Goal: Feedback & Contribution: Submit feedback/report problem

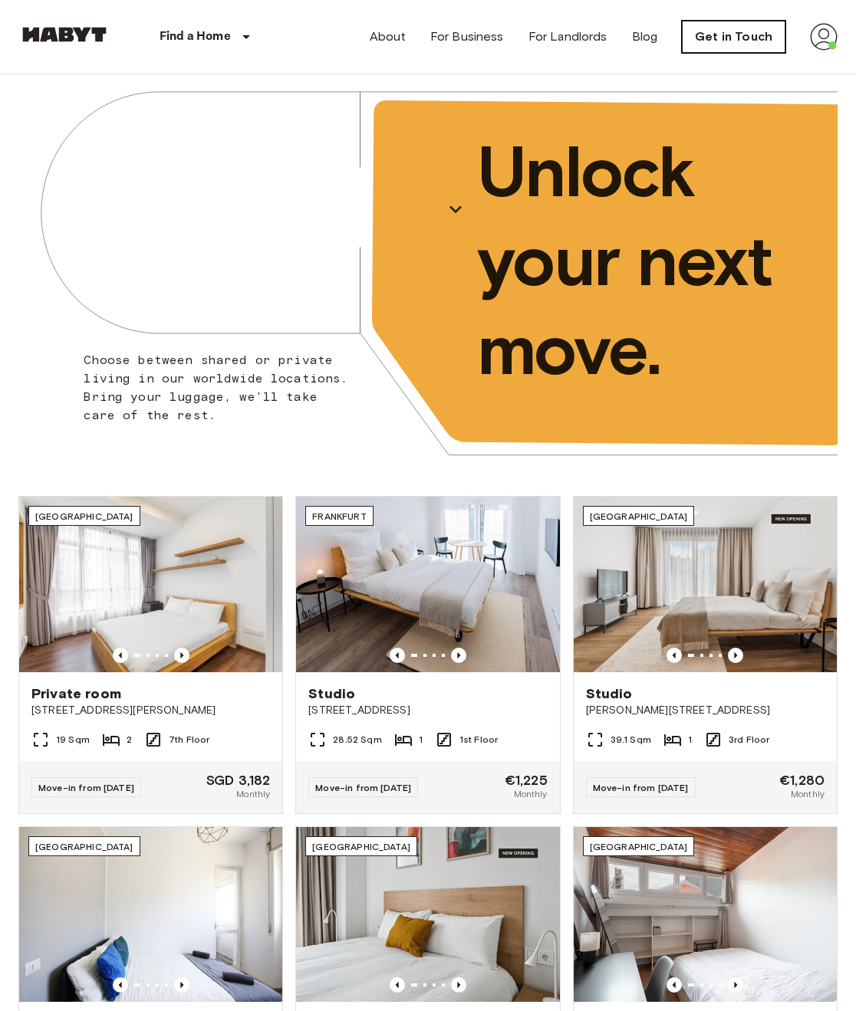
click at [754, 40] on link "Get in Touch" at bounding box center [733, 37] width 103 height 32
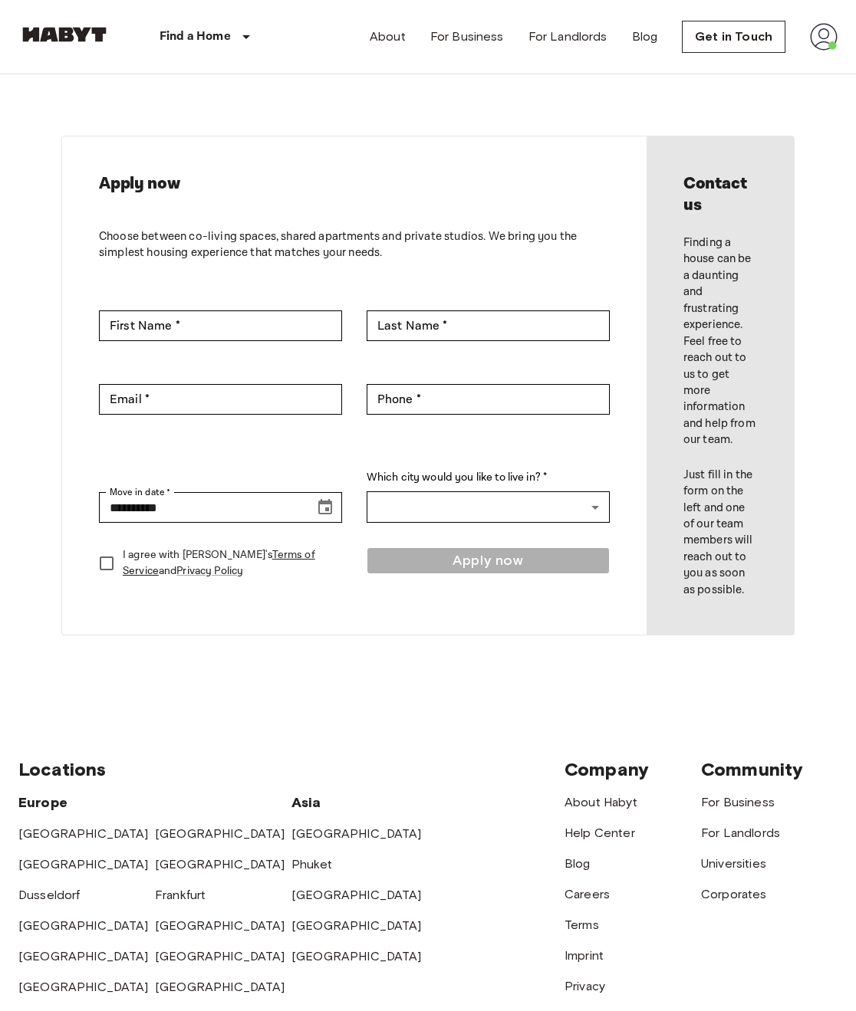
click at [537, 136] on div "**********" at bounding box center [354, 385] width 584 height 498
click at [813, 39] on img at bounding box center [824, 37] width 28 height 28
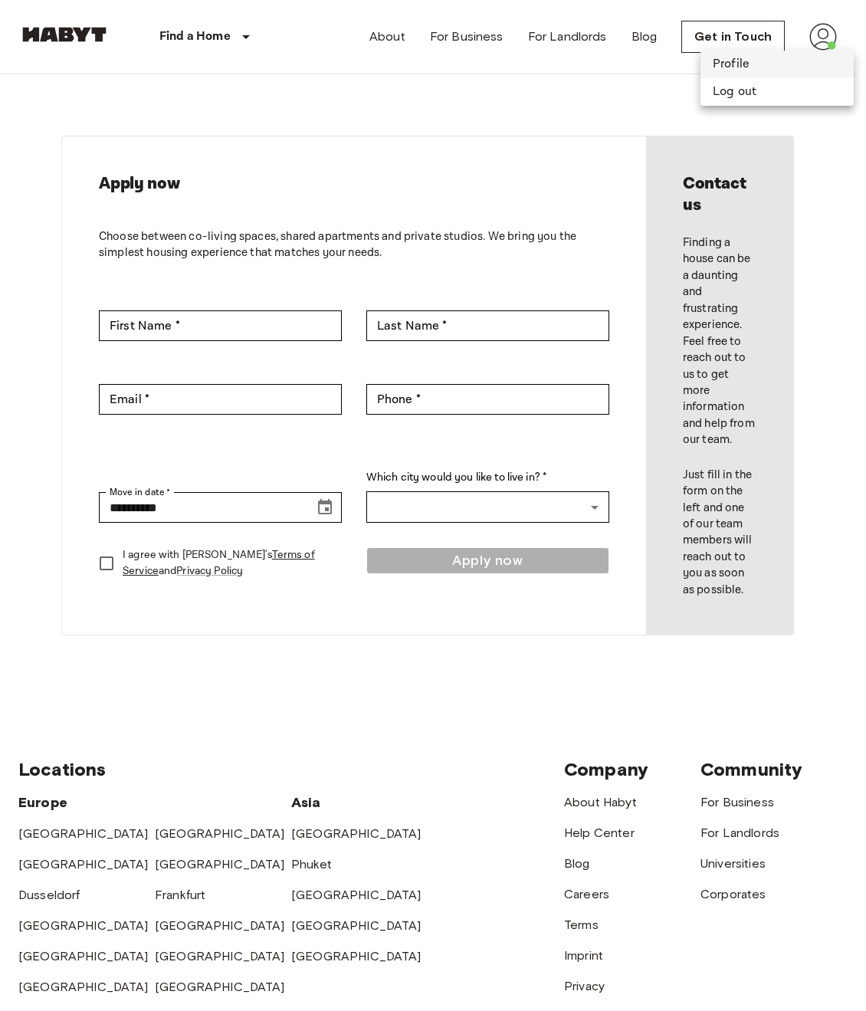
click at [729, 62] on li "Profile" at bounding box center [777, 65] width 153 height 28
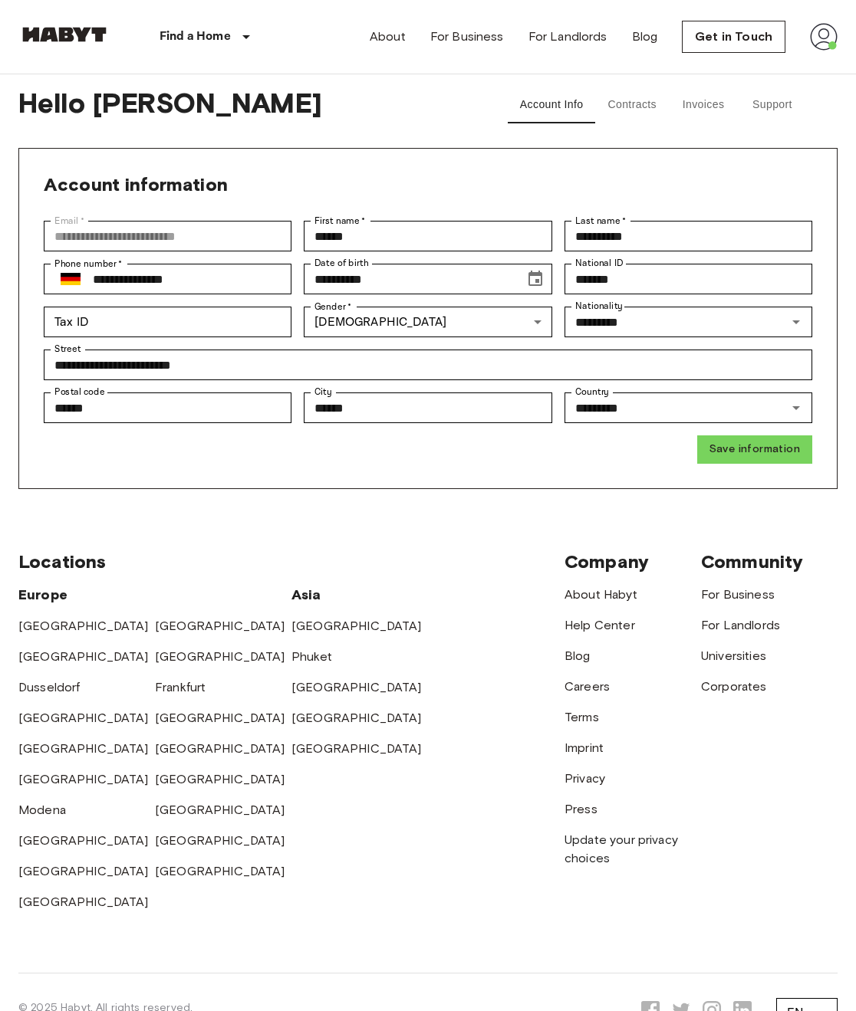
click at [489, 168] on div "**********" at bounding box center [427, 318] width 819 height 341
click at [774, 110] on button "Support" at bounding box center [772, 105] width 69 height 37
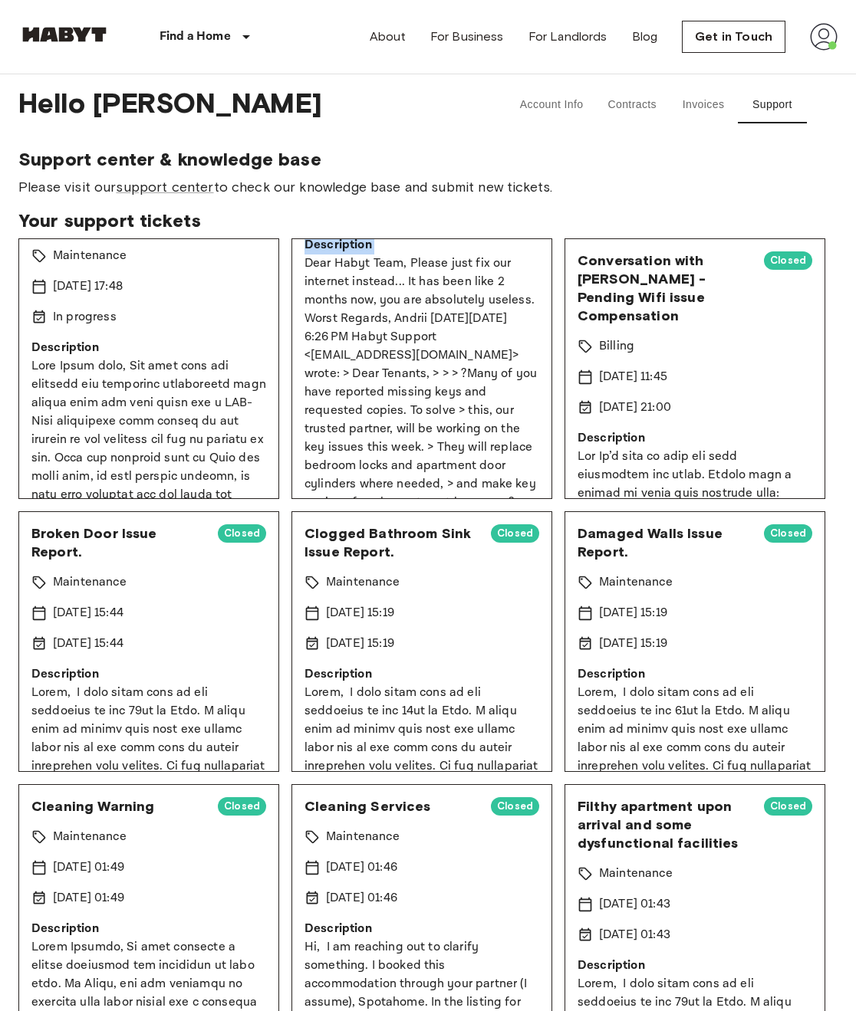
scroll to position [160, 0]
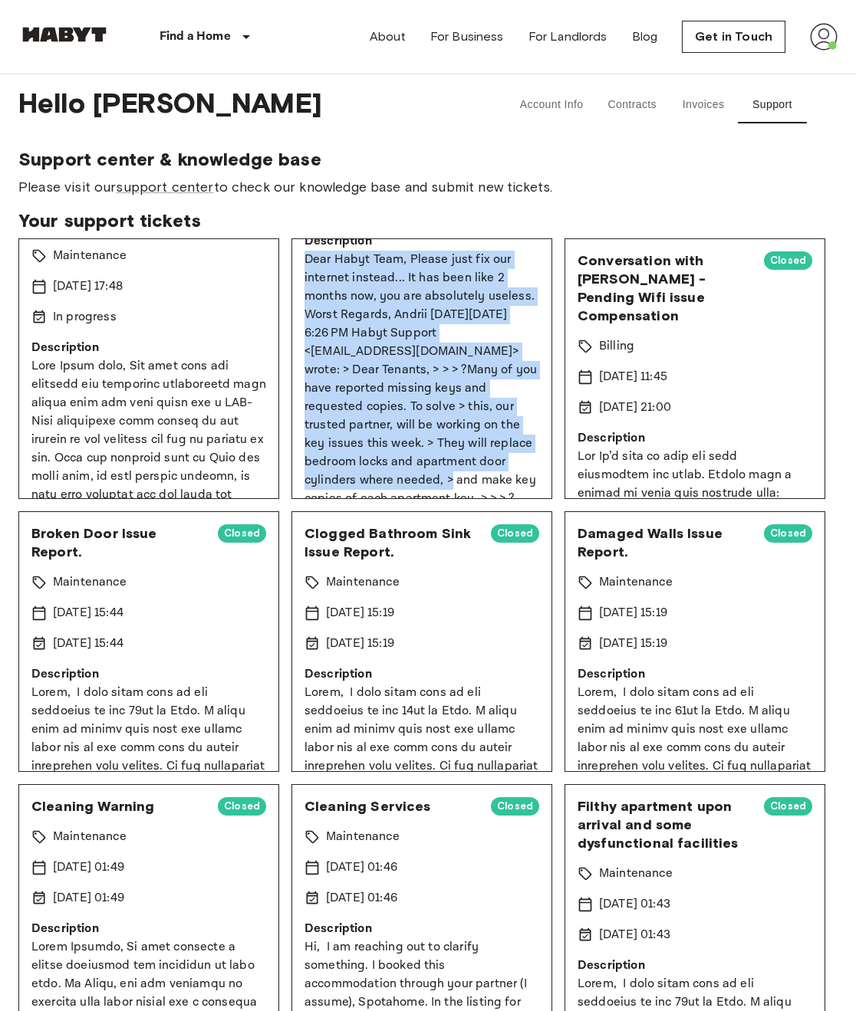
drag, startPoint x: 304, startPoint y: 416, endPoint x: 448, endPoint y: 485, distance: 159.1
click at [448, 485] on p "Dear Habyt Team, Please just fix our internet instead... It has been like 2 mon…" at bounding box center [421, 462] width 235 height 423
click at [451, 455] on p "Dear Habyt Team, Please just fix our internet instead... It has been like 2 mon…" at bounding box center [421, 462] width 235 height 423
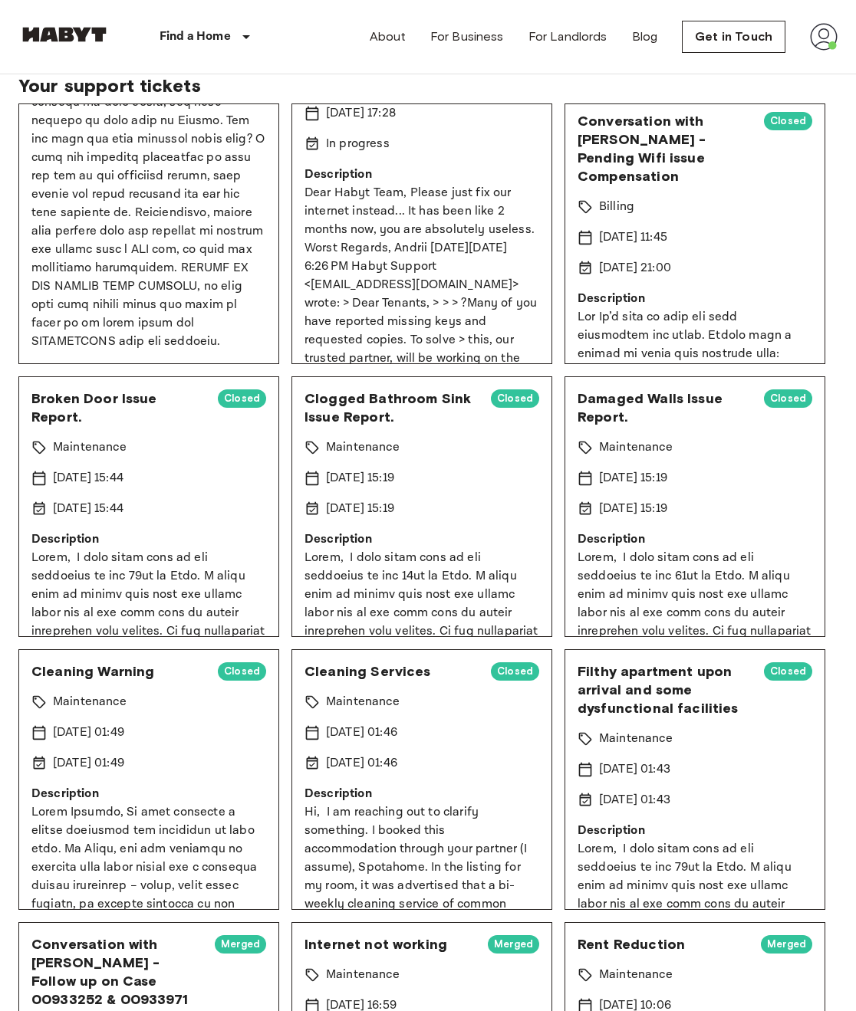
scroll to position [790, 0]
click at [57, 41] on img at bounding box center [64, 34] width 92 height 15
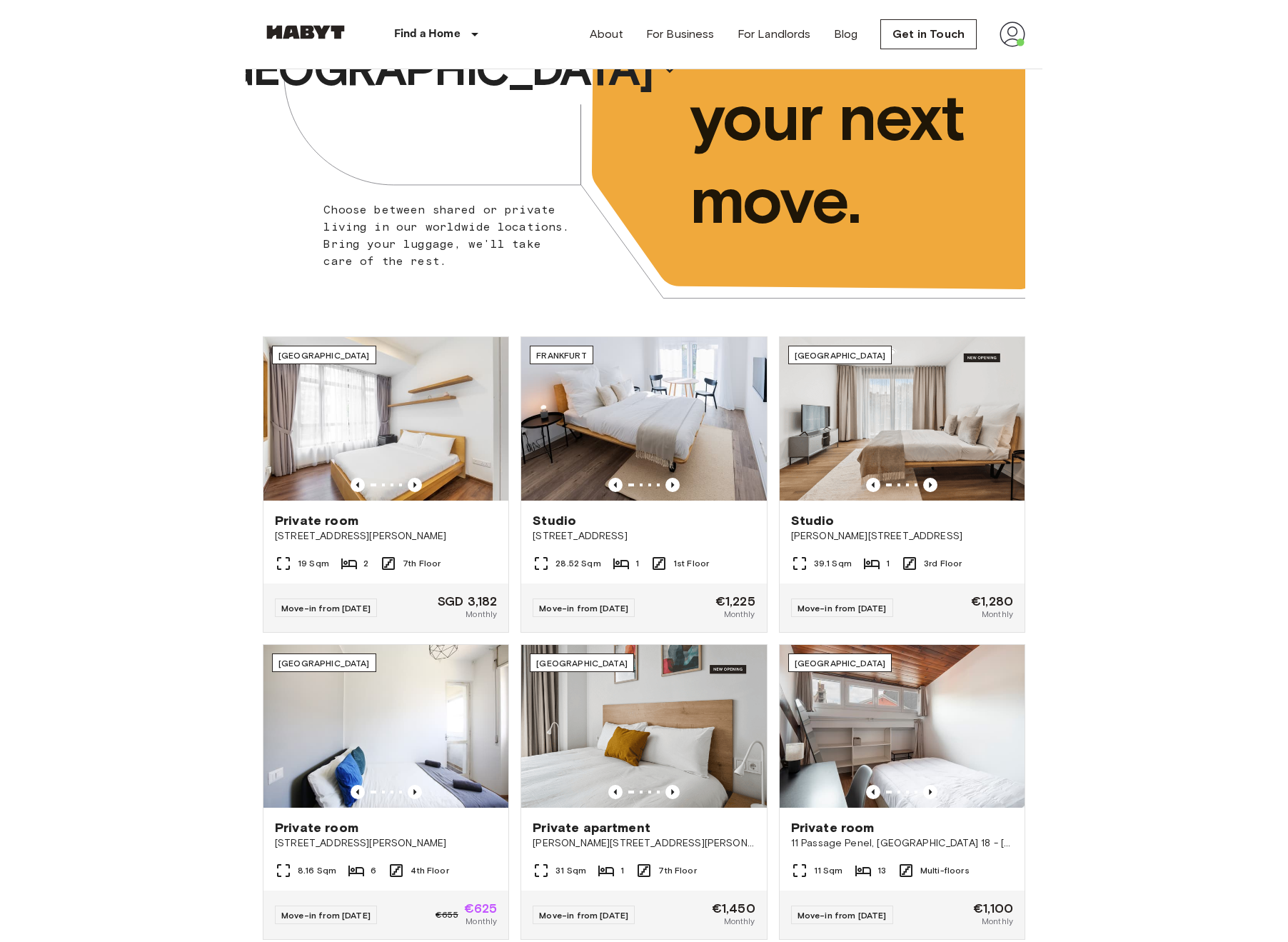
scroll to position [3, 0]
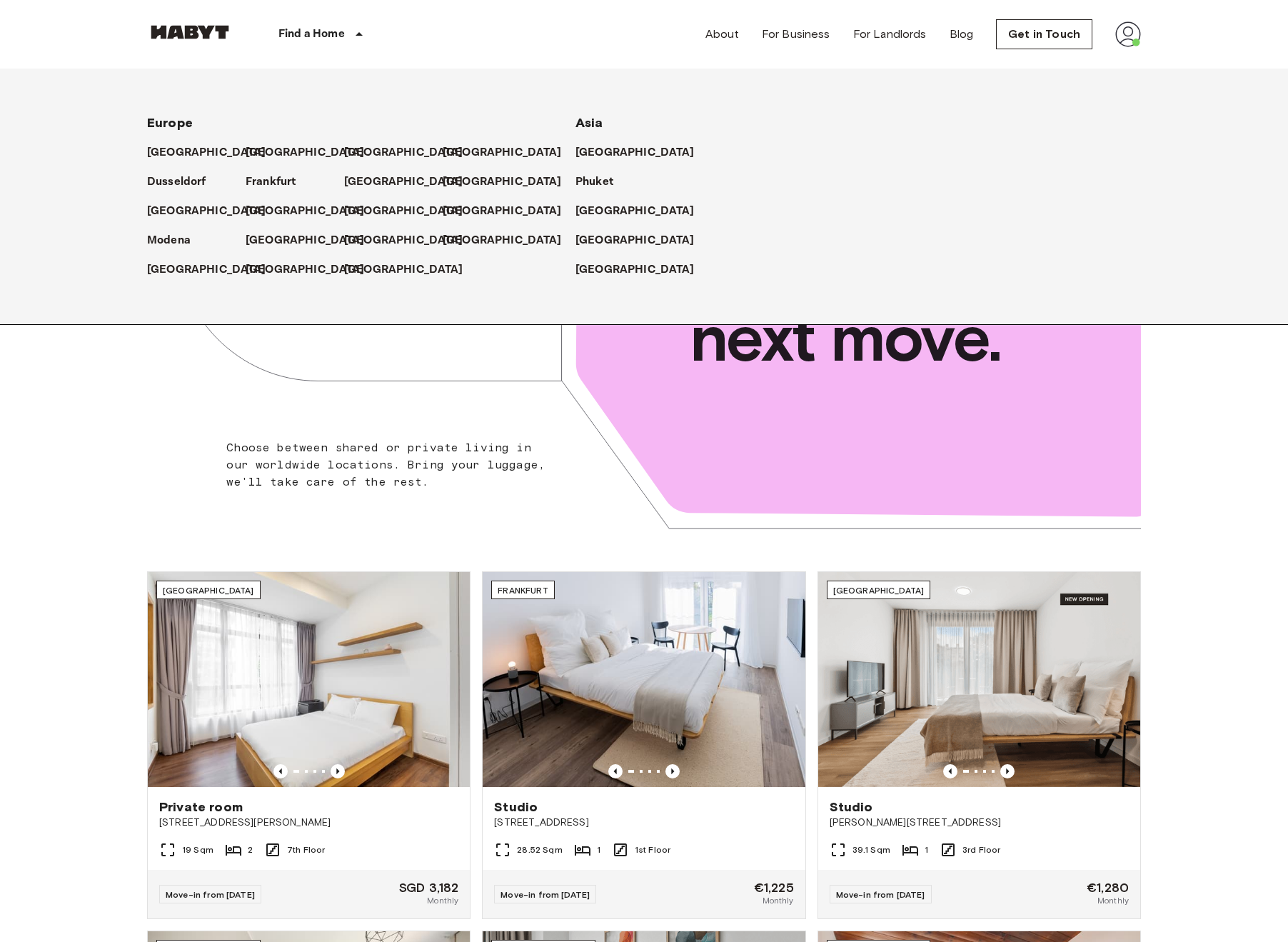
click at [116, 255] on div "[GEOGRAPHIC_DATA] [GEOGRAPHIC_DATA] [GEOGRAPHIC_DATA] [GEOGRAPHIC_DATA] [GEOGRA…" at bounding box center [327, 190] width 428 height 176
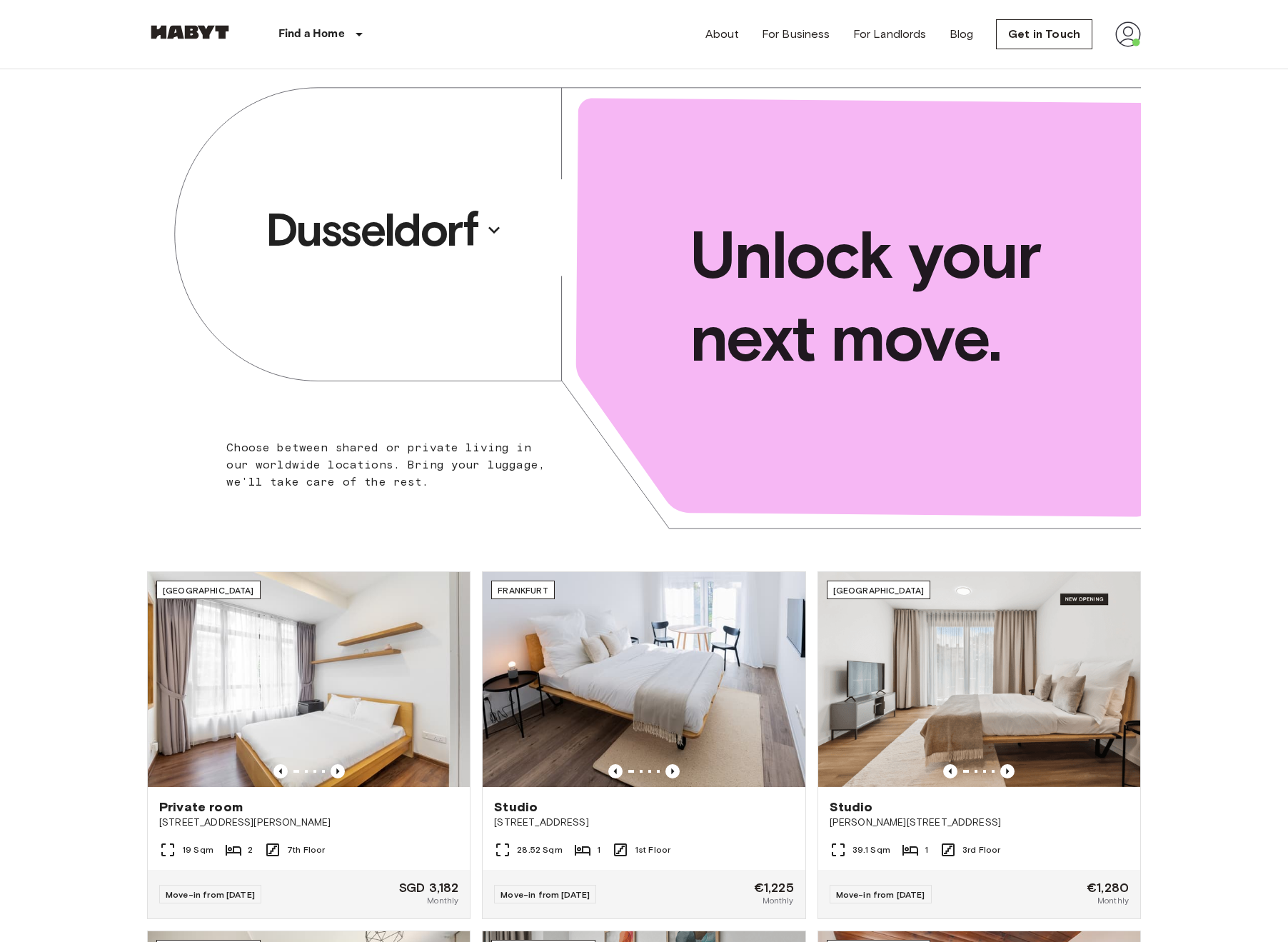
click at [168, 34] on img at bounding box center [190, 32] width 86 height 14
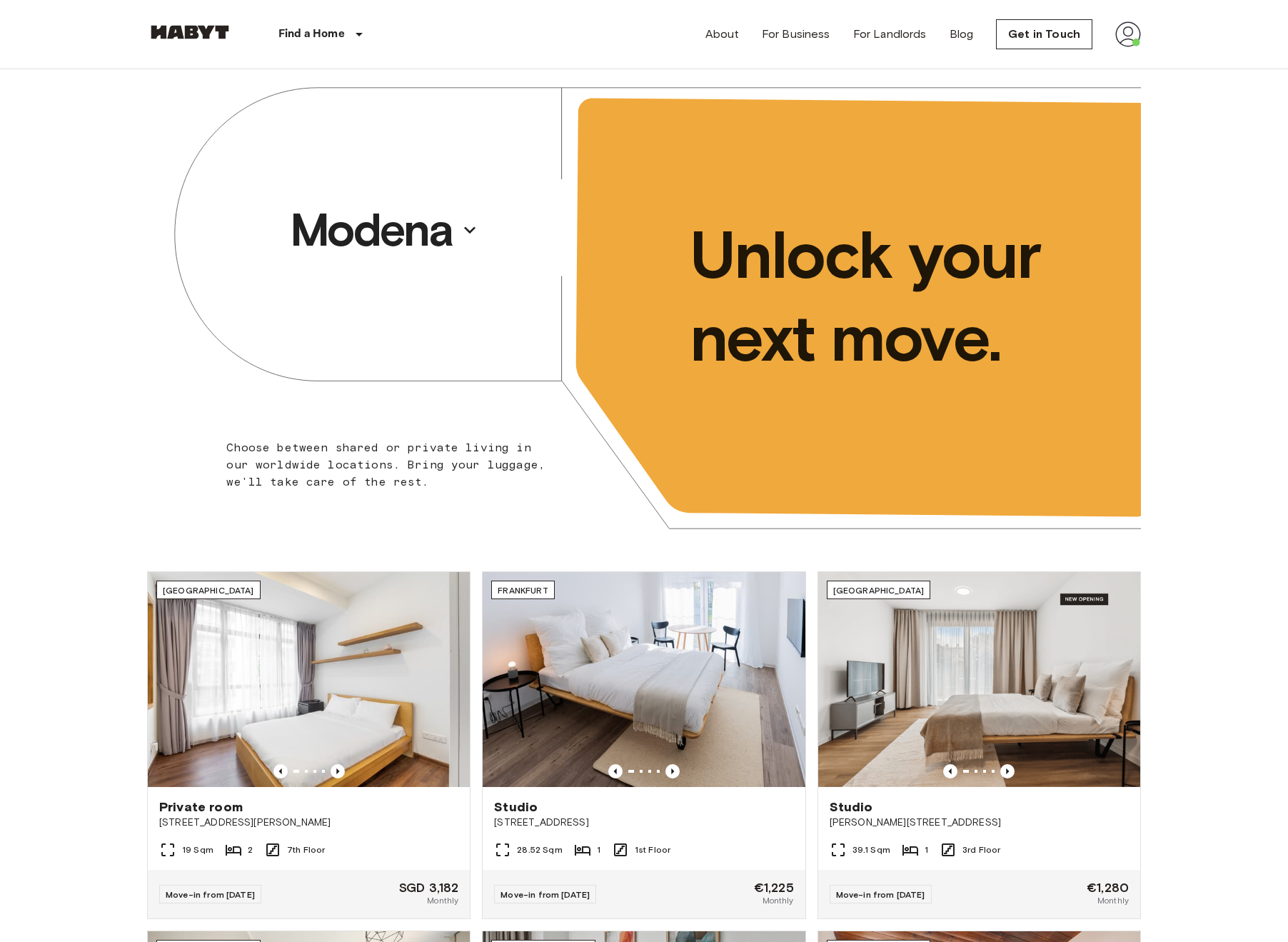
click at [458, 472] on p "Choose between shared or private living in our worldwide locations. Bring your …" at bounding box center [390, 464] width 328 height 51
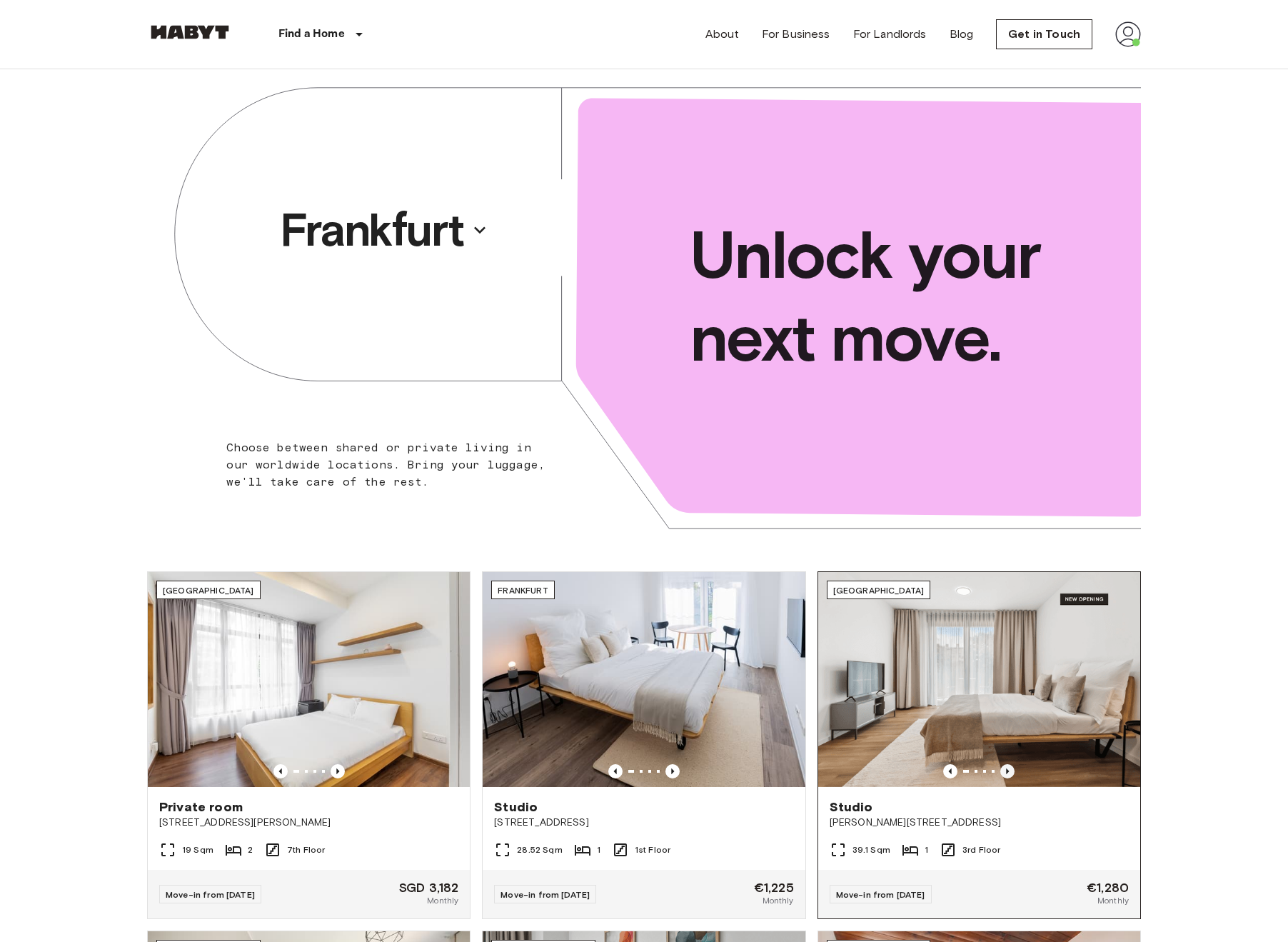
click at [796, 770] on icon "Previous image" at bounding box center [1007, 771] width 14 height 14
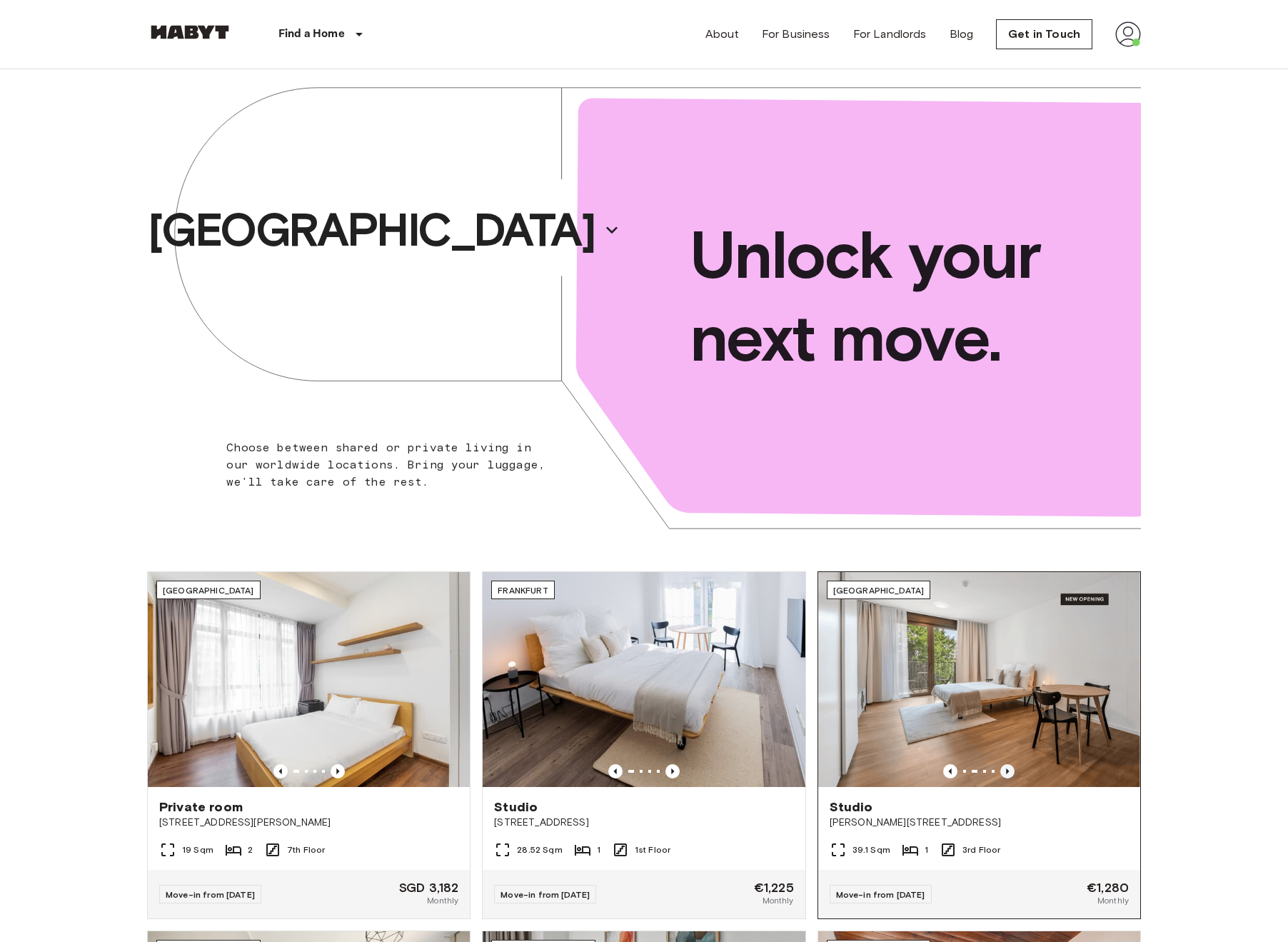
click at [796, 770] on icon "Previous image" at bounding box center [1007, 771] width 14 height 14
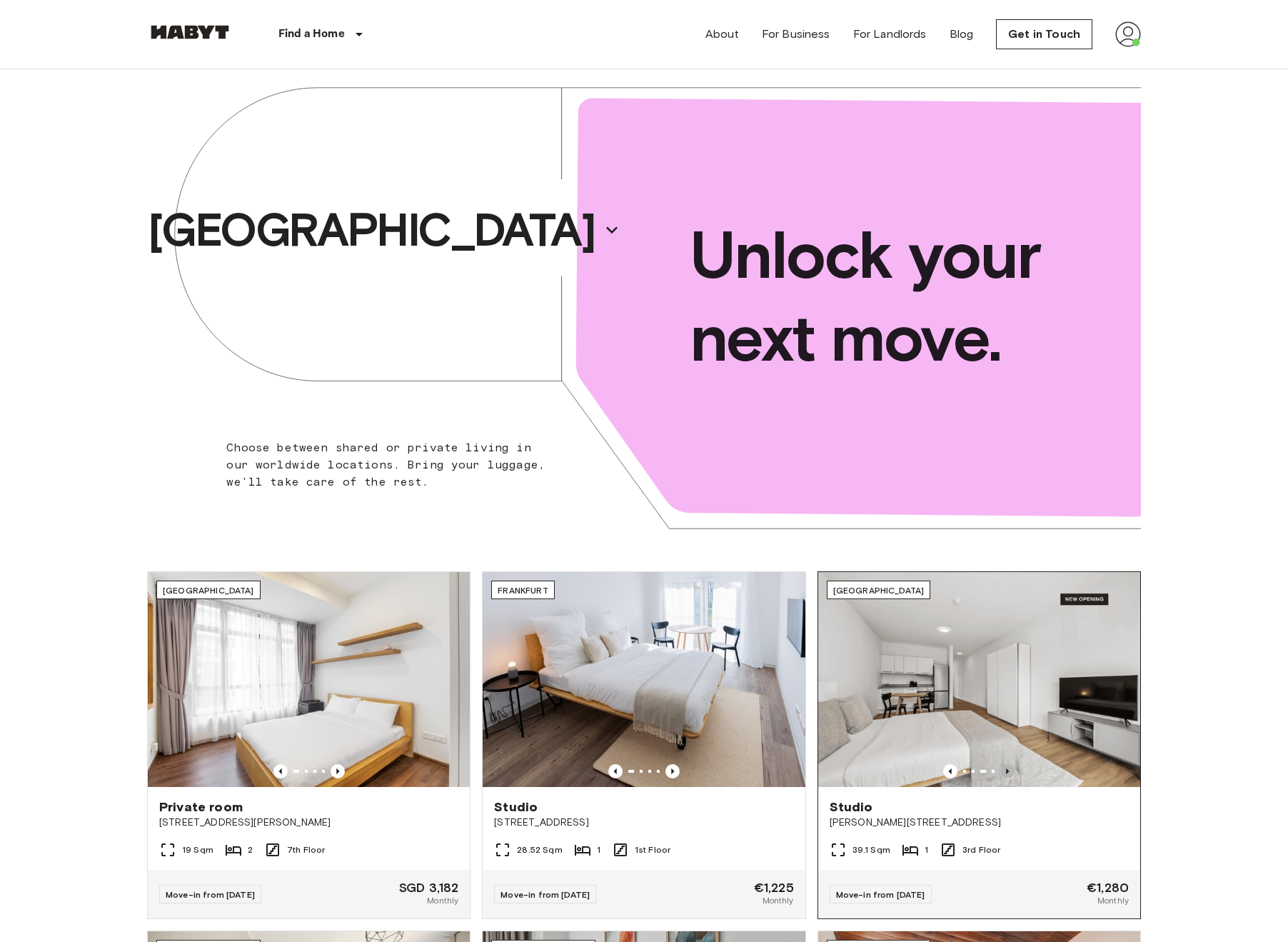
click at [796, 770] on icon "Previous image" at bounding box center [1007, 771] width 14 height 14
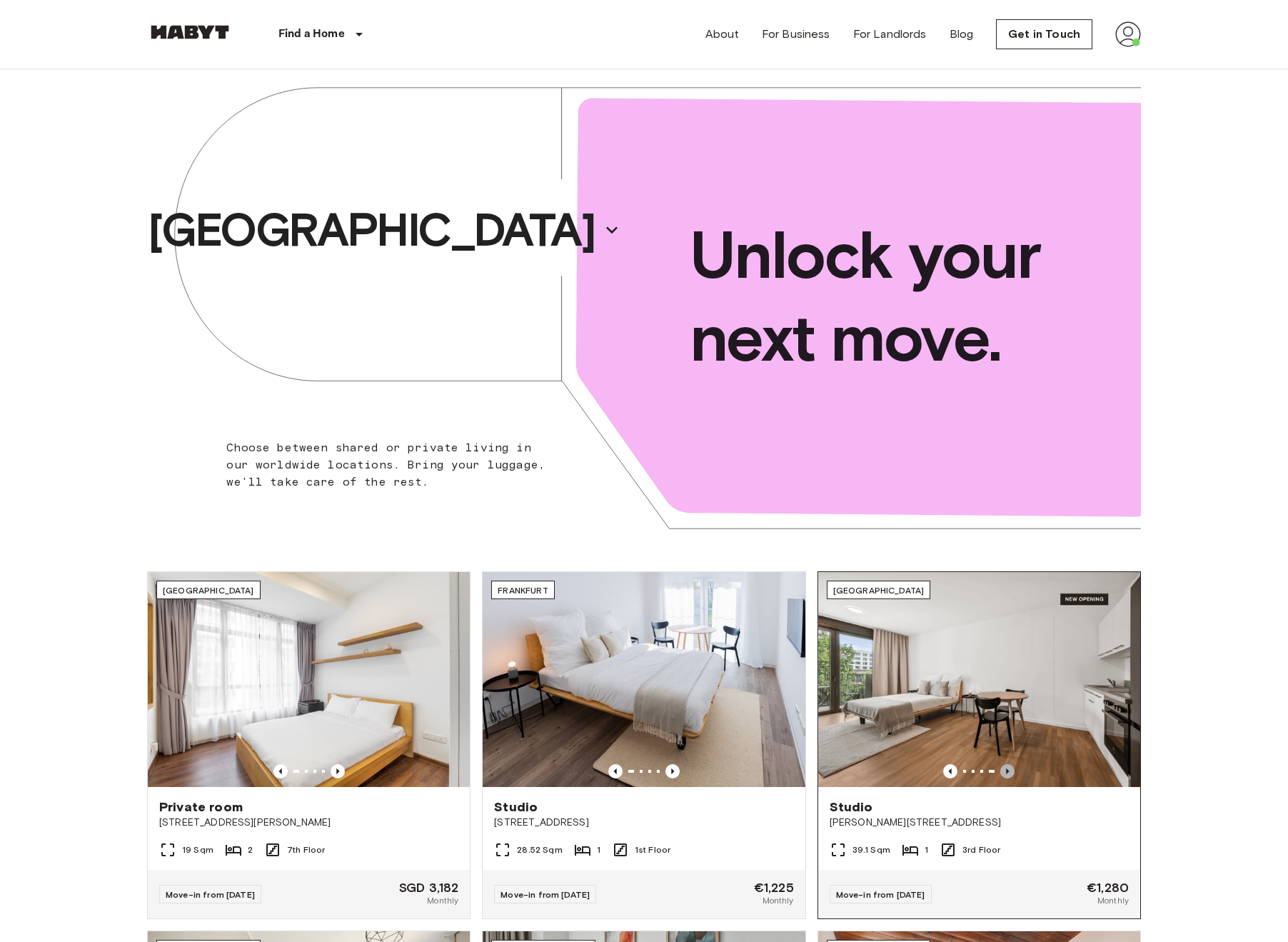
click at [796, 770] on icon "Previous image" at bounding box center [1007, 771] width 14 height 14
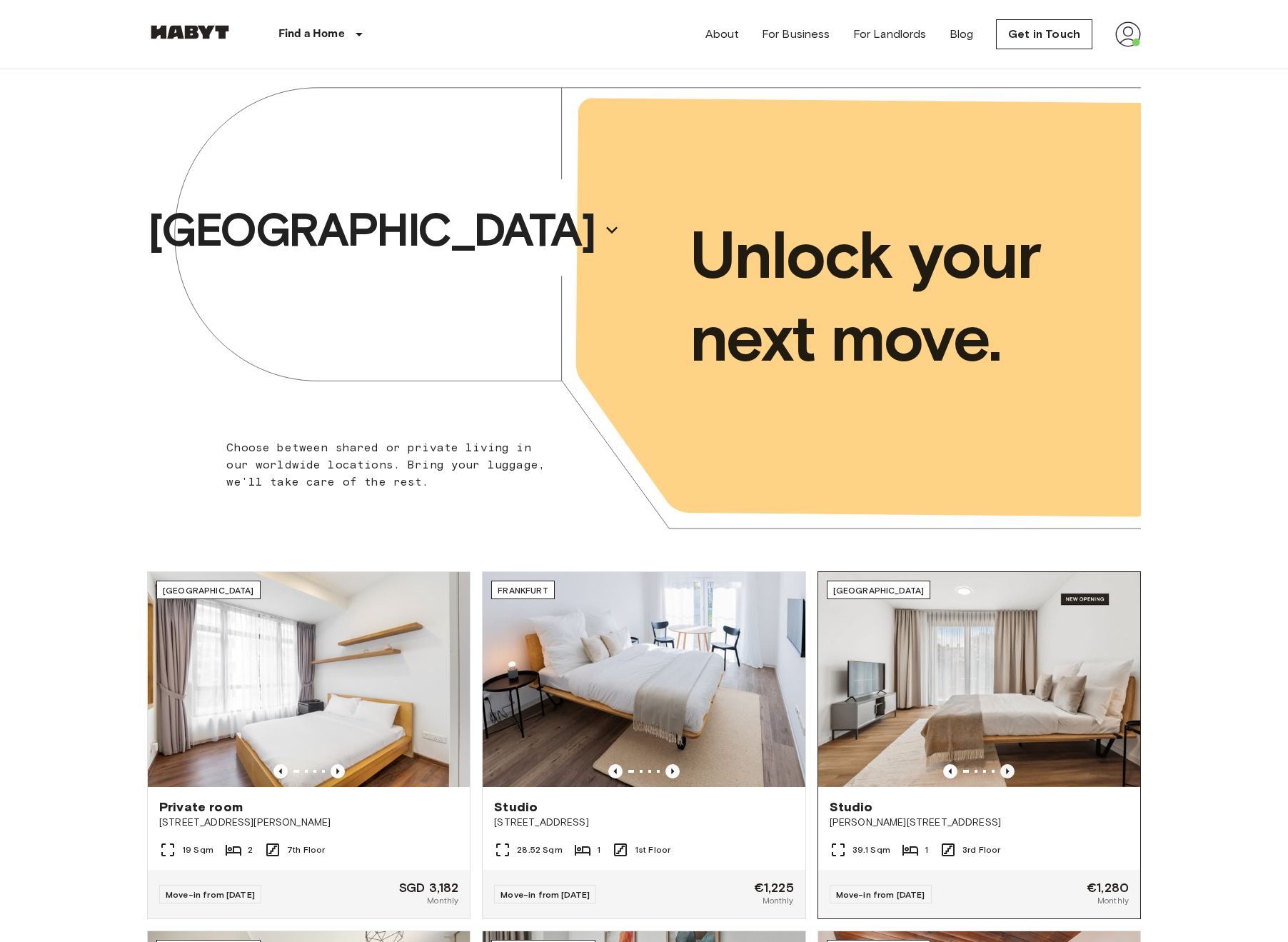
click at [796, 770] on icon "Previous image" at bounding box center [1007, 771] width 14 height 14
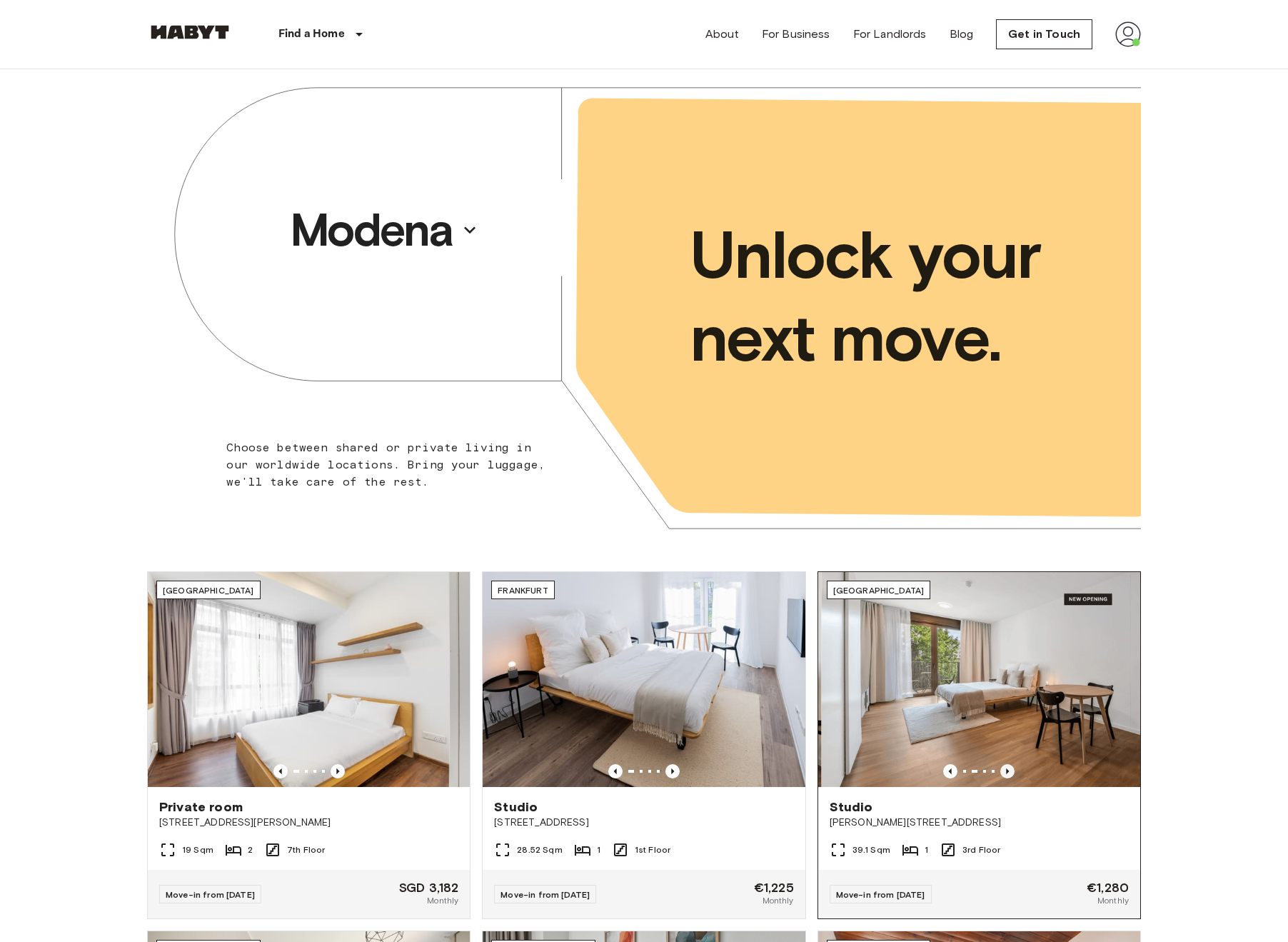
click at [796, 770] on icon "Previous image" at bounding box center [1007, 771] width 14 height 14
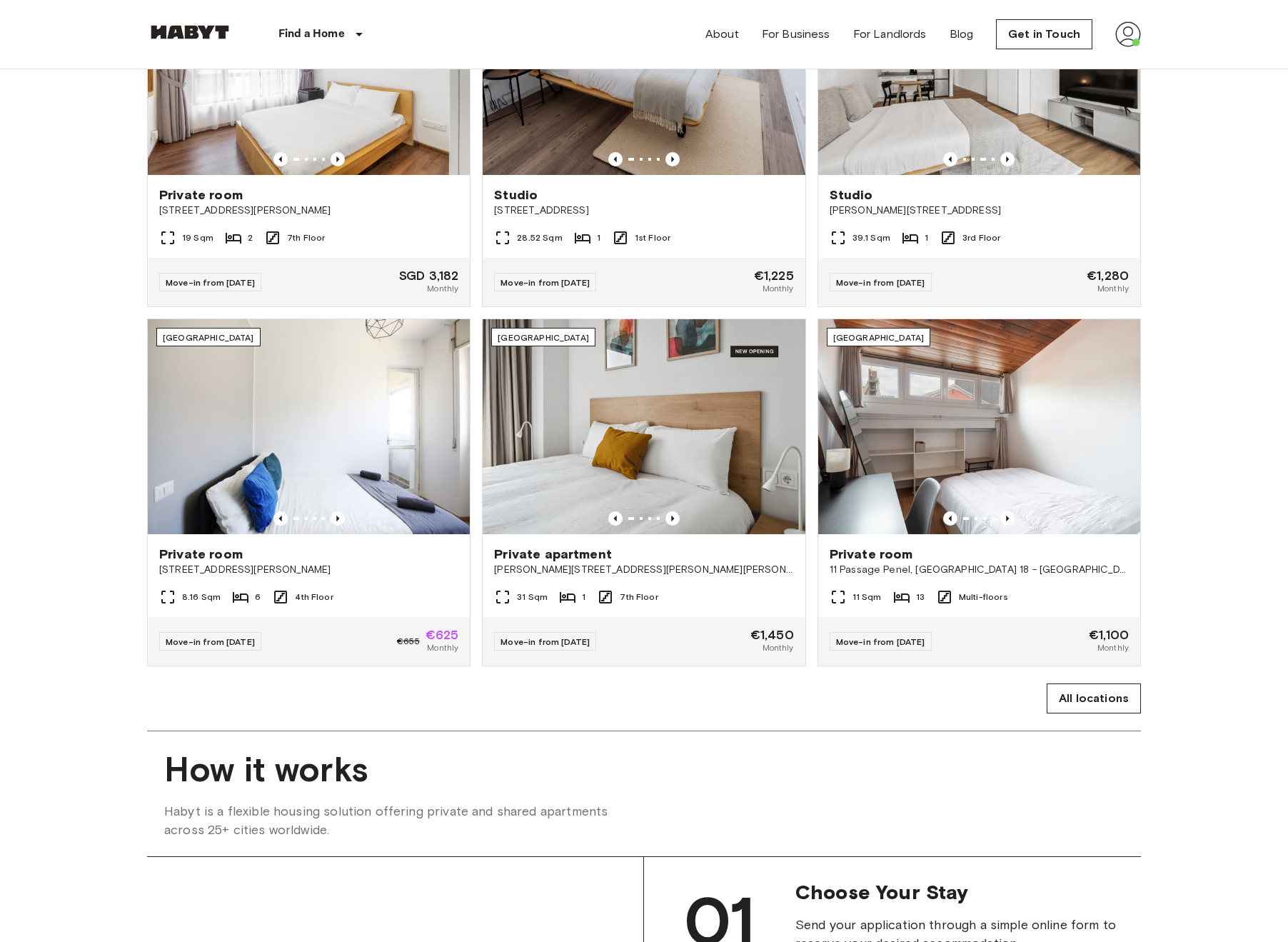
scroll to position [338, 0]
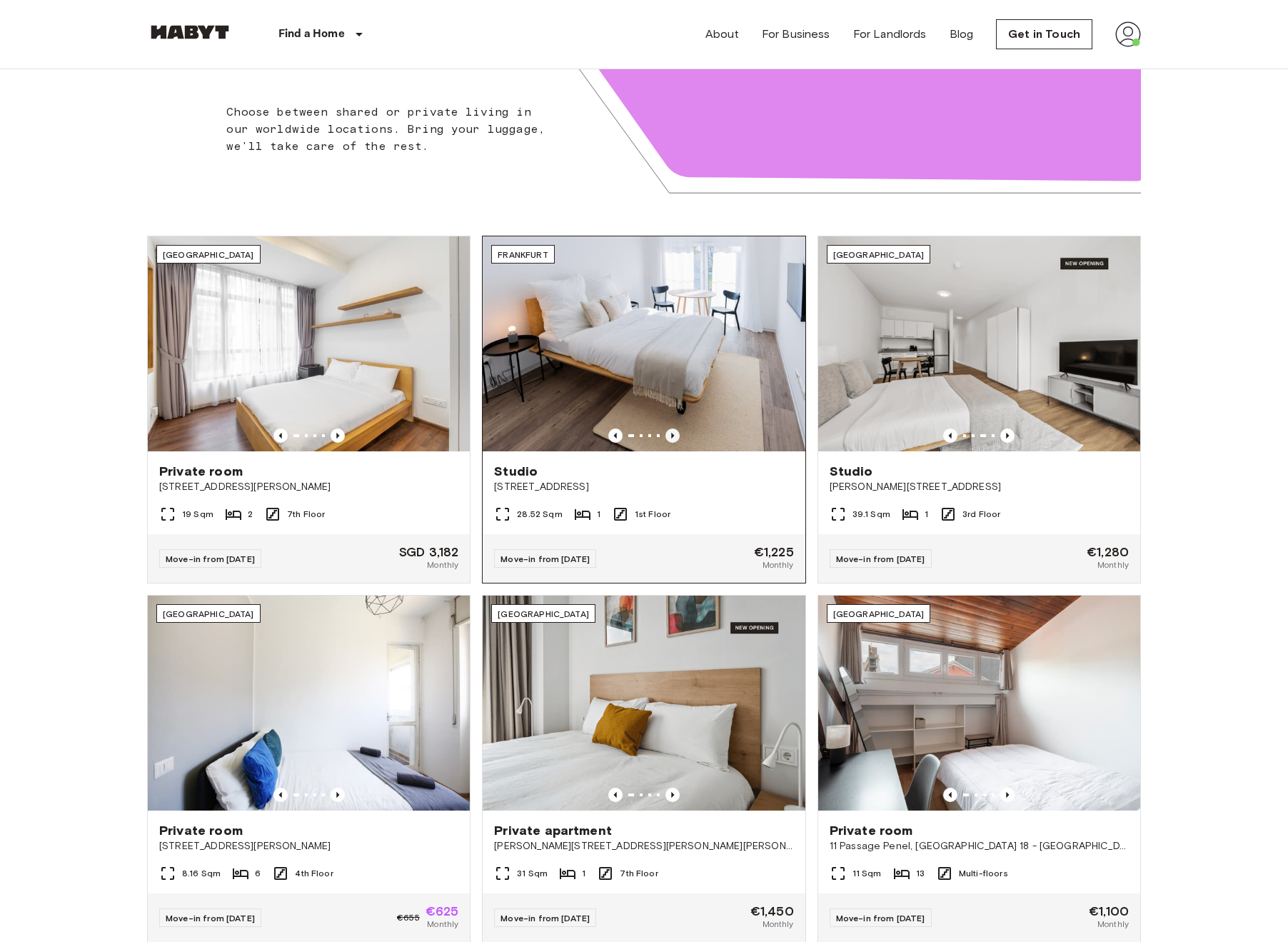
click at [674, 439] on icon "Previous image" at bounding box center [672, 435] width 14 height 14
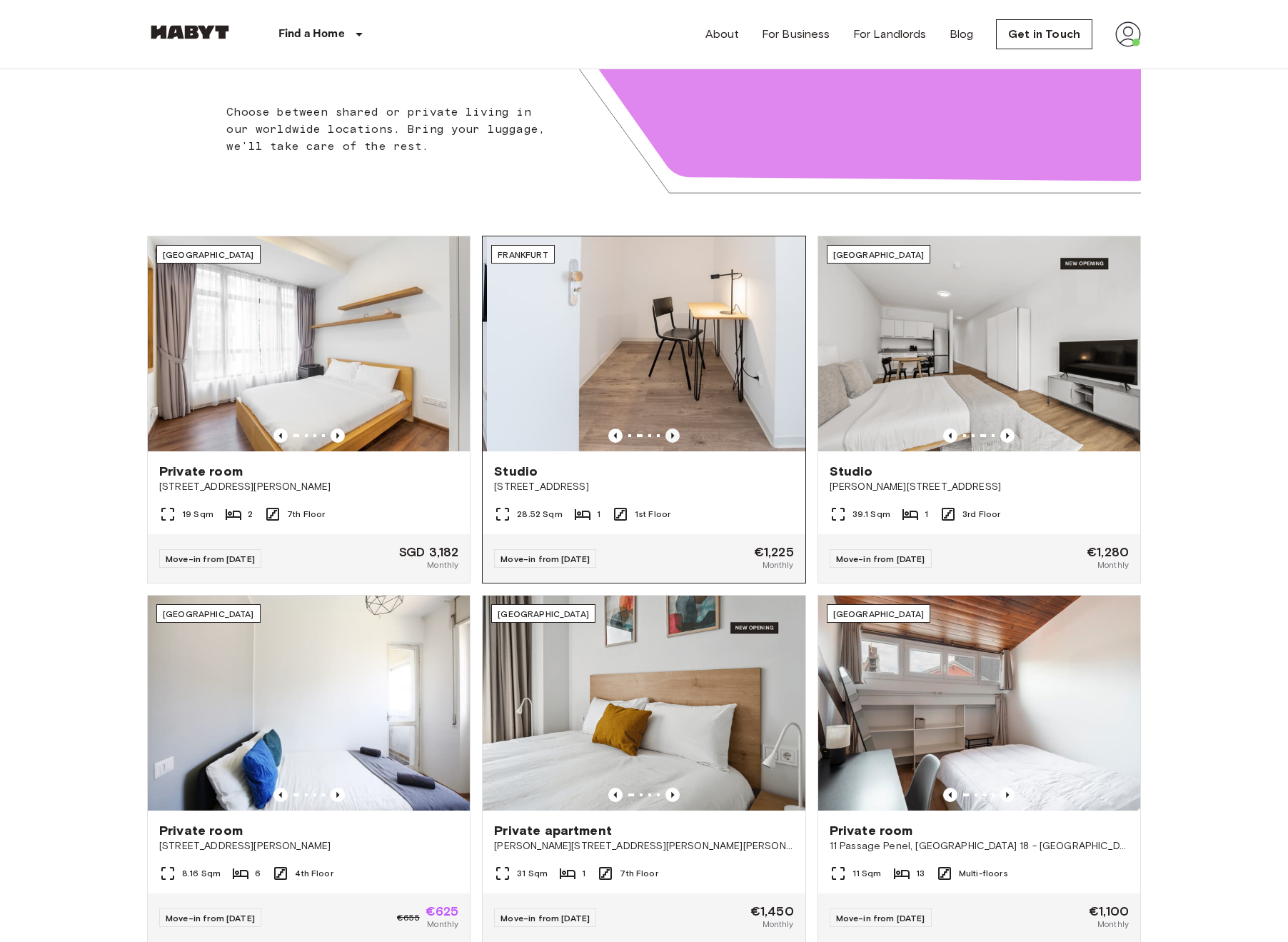
click at [673, 439] on icon "Previous image" at bounding box center [672, 435] width 14 height 14
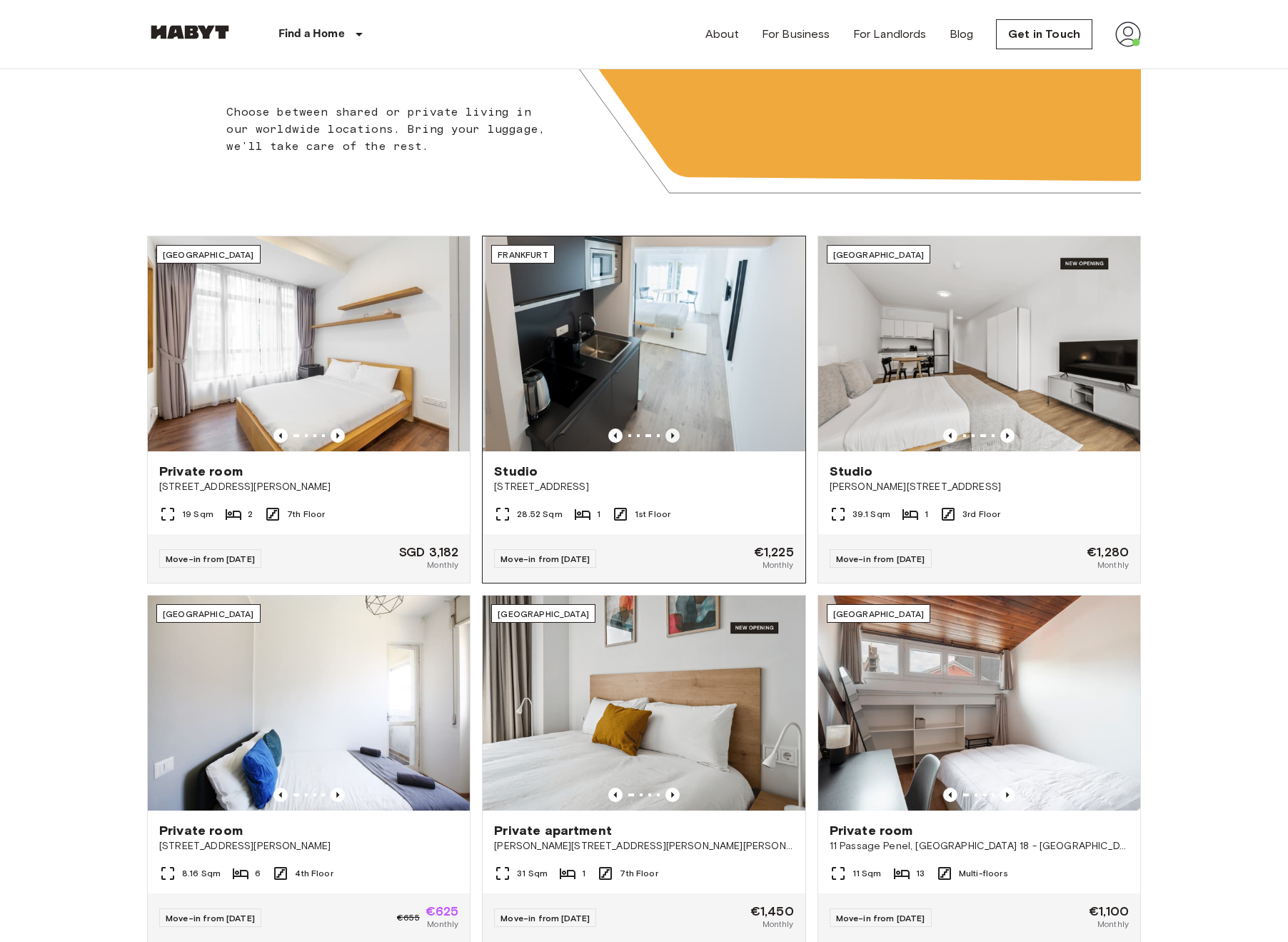
click at [671, 432] on icon "Previous image" at bounding box center [672, 435] width 14 height 14
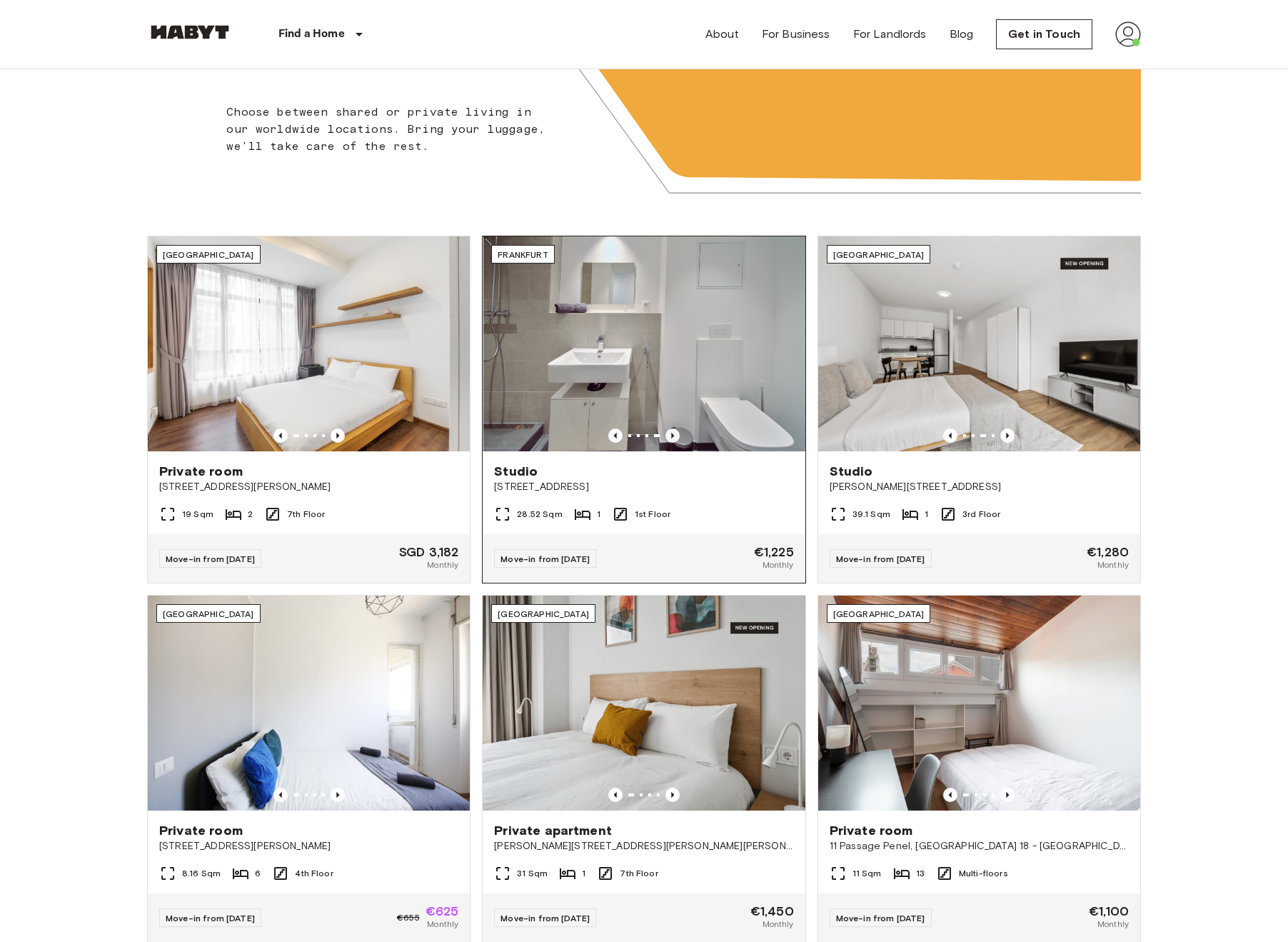
click at [671, 432] on icon "Previous image" at bounding box center [672, 435] width 14 height 14
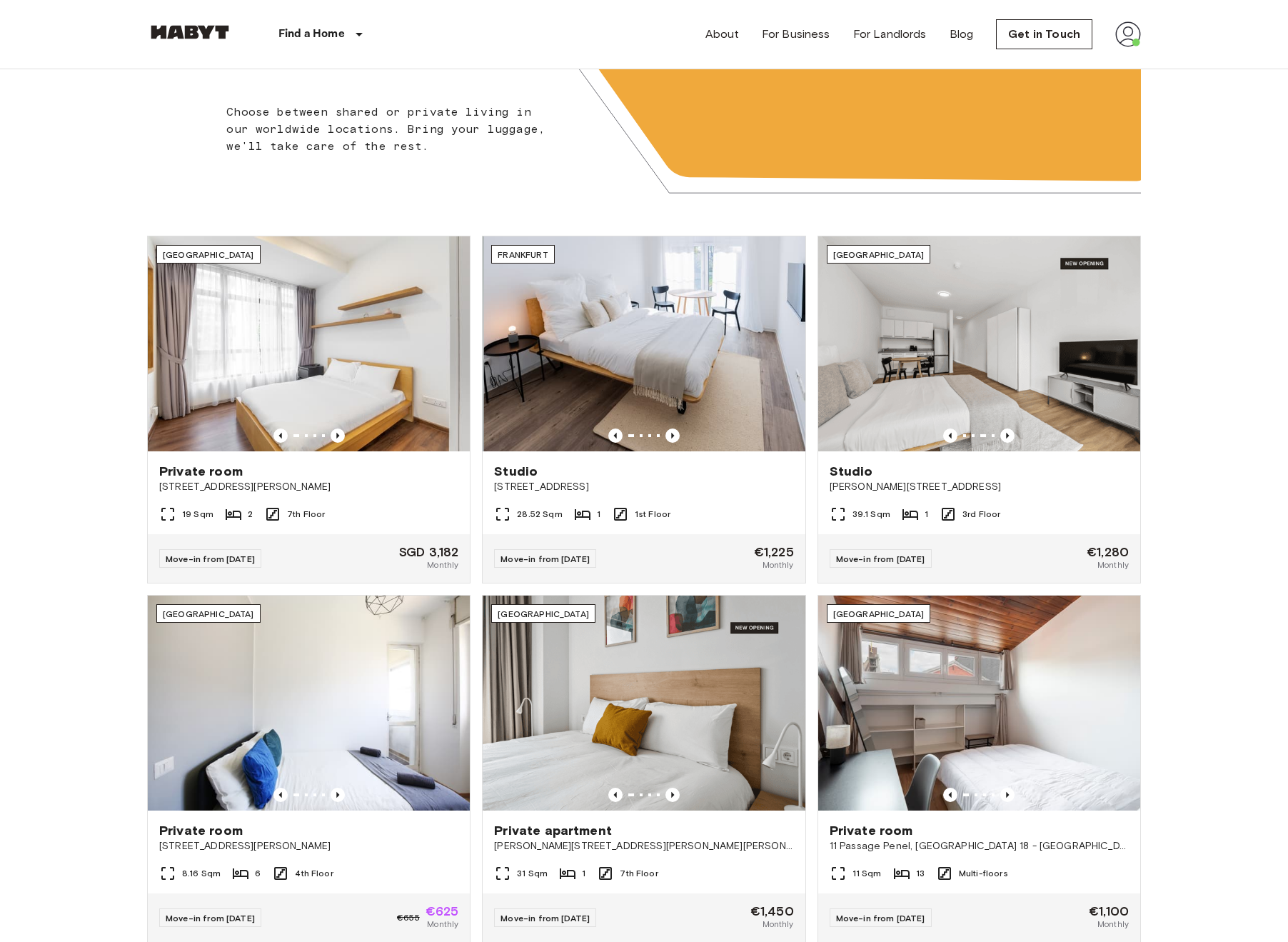
click at [199, 20] on div "Find a Home [GEOGRAPHIC_DATA] [GEOGRAPHIC_DATA] [GEOGRAPHIC_DATA] [GEOGRAPHIC_D…" at bounding box center [280, 34] width 266 height 69
click at [197, 27] on img at bounding box center [190, 32] width 86 height 14
